Goal: Find specific page/section: Find specific page/section

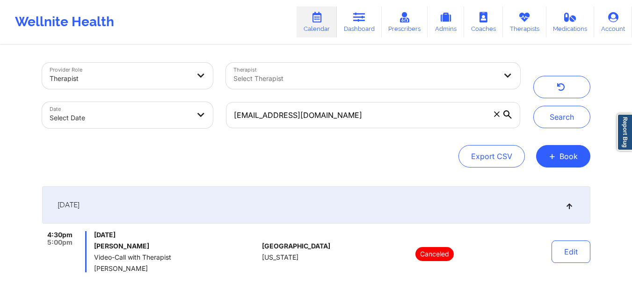
click at [540, 117] on button "Search" at bounding box center [561, 117] width 57 height 22
click at [567, 92] on button "button" at bounding box center [561, 87] width 57 height 22
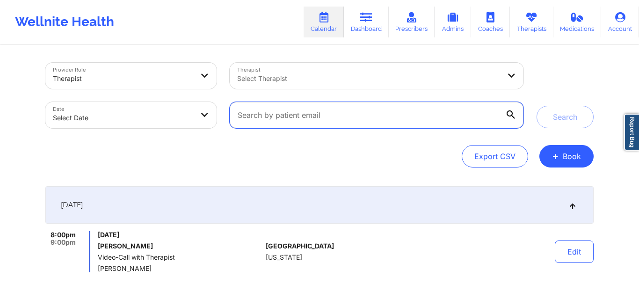
click at [394, 117] on input "text" at bounding box center [377, 115] width 294 height 26
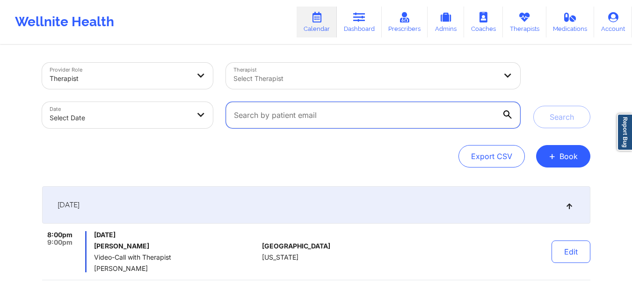
paste input "[EMAIL_ADDRESS][DOMAIN_NAME]"
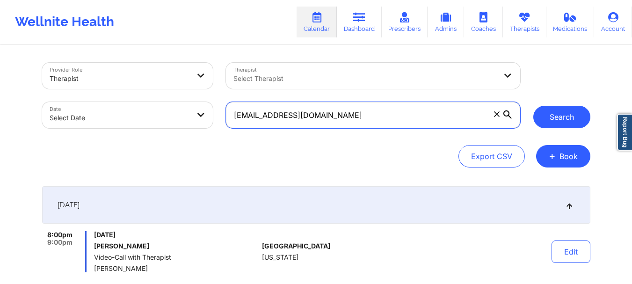
type input "[EMAIL_ADDRESS][DOMAIN_NAME]"
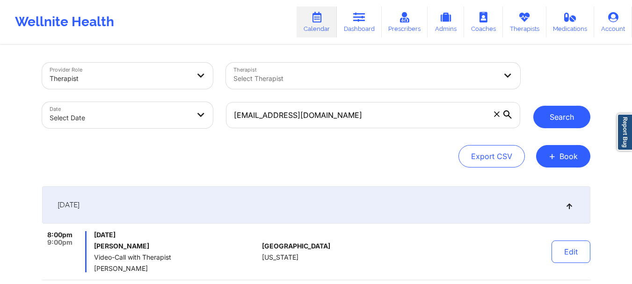
click at [560, 115] on button "Search" at bounding box center [561, 117] width 57 height 22
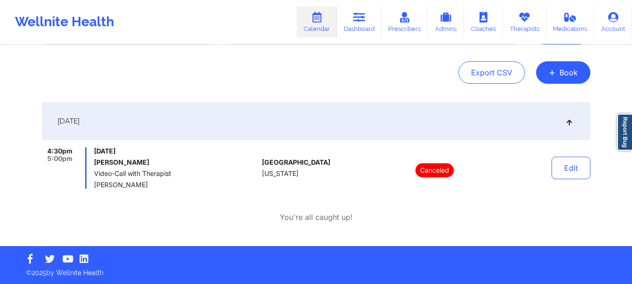
scroll to position [68, 0]
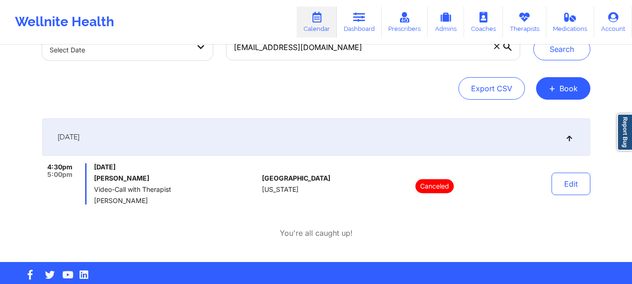
click at [498, 48] on icon at bounding box center [496, 46] width 5 height 5
click at [498, 48] on input "[EMAIL_ADDRESS][DOMAIN_NAME]" at bounding box center [373, 47] width 294 height 26
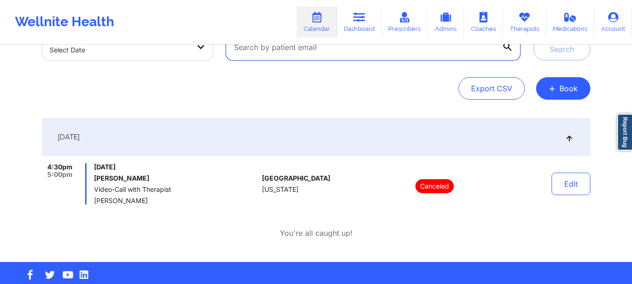
paste input "keniaviezcas@gmail.com"
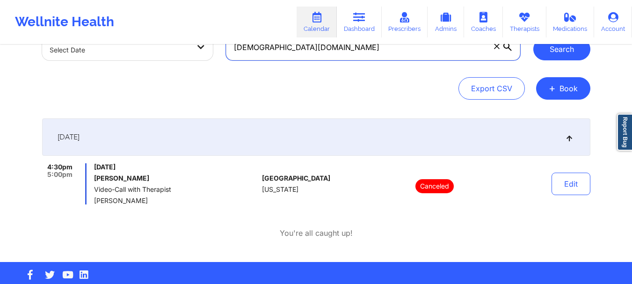
type input "keniaviezcas@gmail.com"
click at [546, 50] on button "Search" at bounding box center [561, 49] width 57 height 22
